Goal: Transaction & Acquisition: Purchase product/service

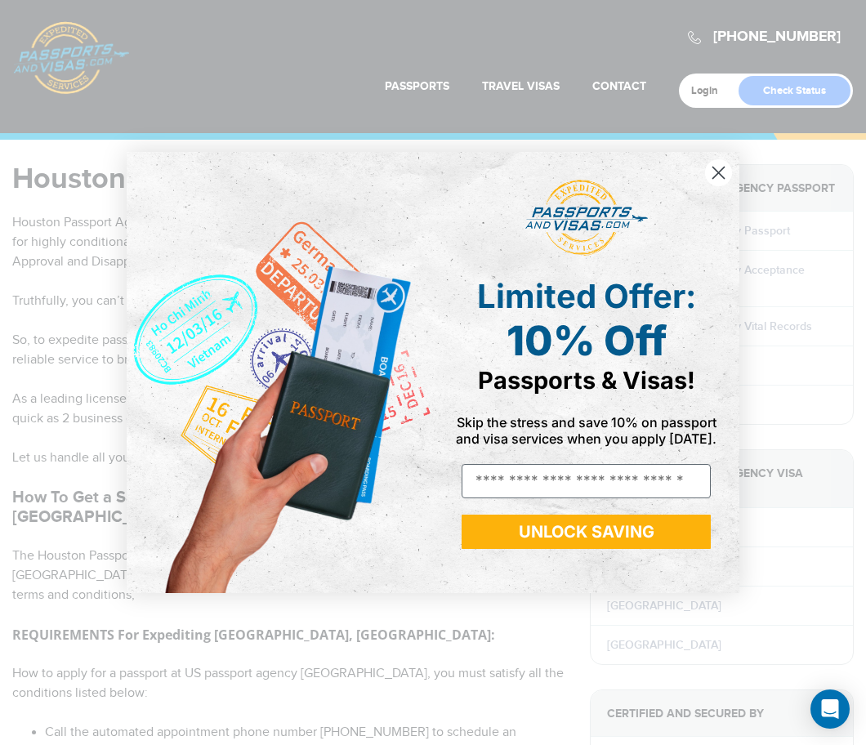
click at [725, 175] on circle "Close dialog" at bounding box center [718, 172] width 27 height 27
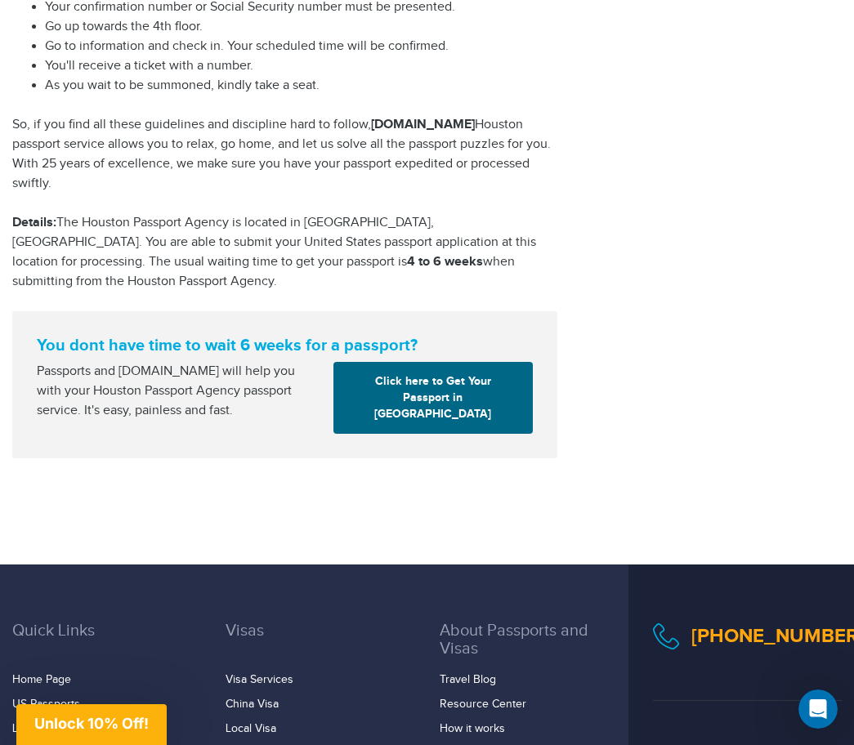
scroll to position [2522, 0]
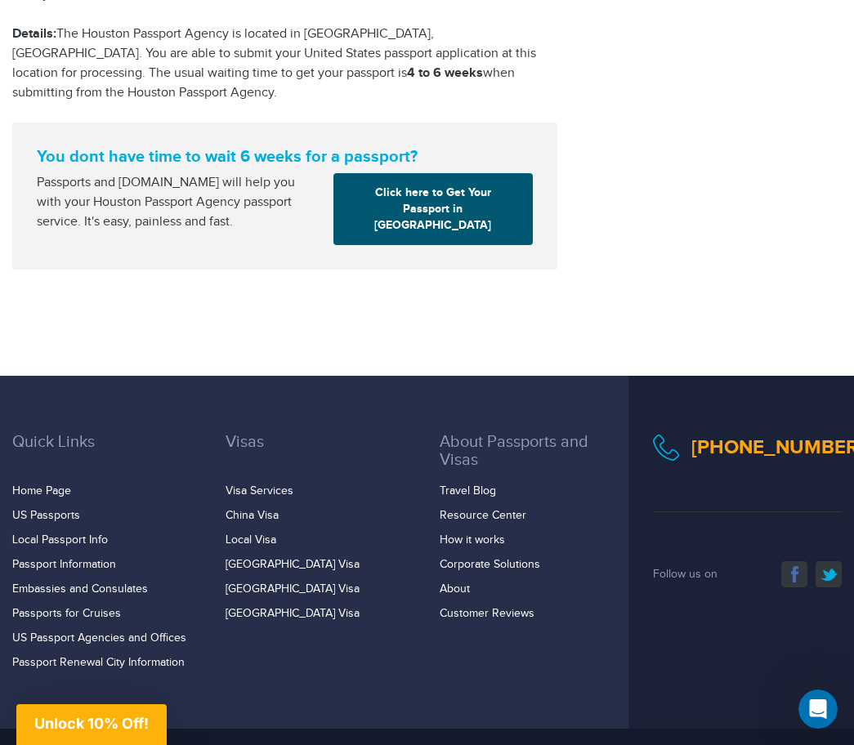
click at [484, 173] on link "Click here to Get Your Passport in [GEOGRAPHIC_DATA]" at bounding box center [432, 209] width 199 height 72
click at [391, 173] on link "Click here to Get Your Passport in [GEOGRAPHIC_DATA]" at bounding box center [432, 209] width 199 height 72
